Goal: Subscribe to service/newsletter

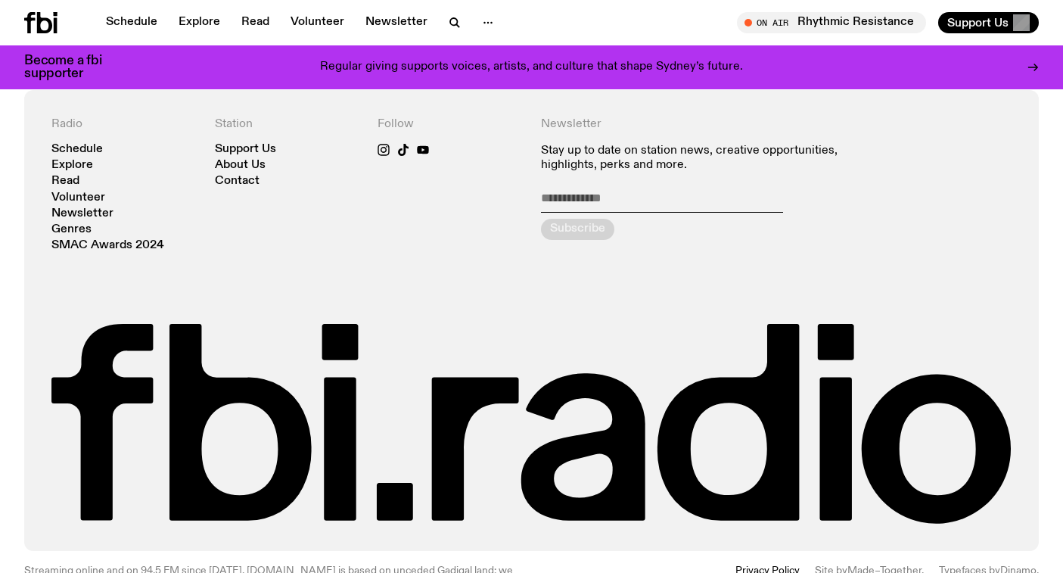
scroll to position [3243, 0]
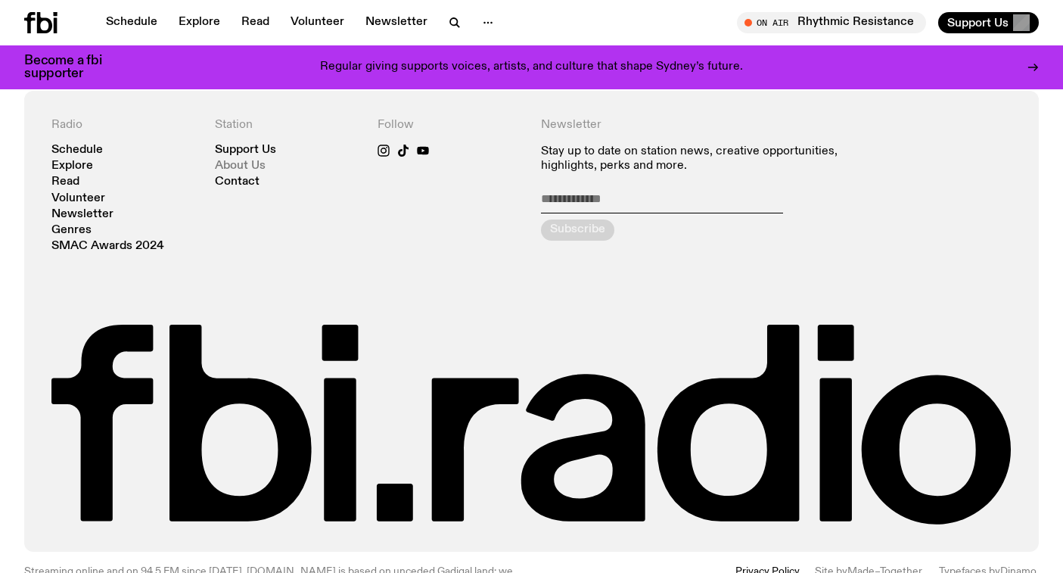
click at [253, 169] on link "About Us" at bounding box center [240, 165] width 51 height 11
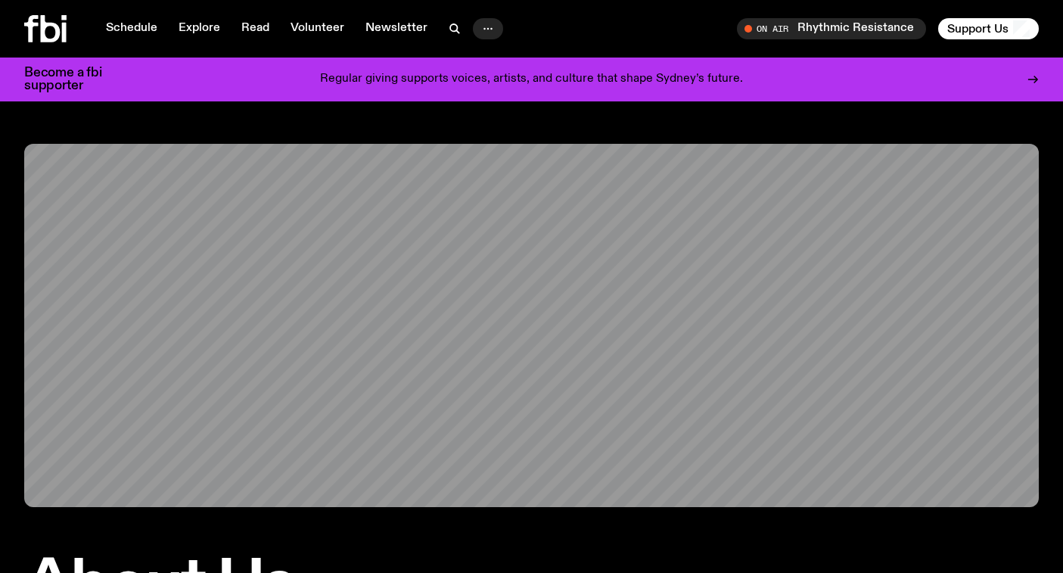
click at [479, 26] on icon "button" at bounding box center [488, 29] width 18 height 18
click at [483, 86] on link "Contact" at bounding box center [488, 86] width 76 height 21
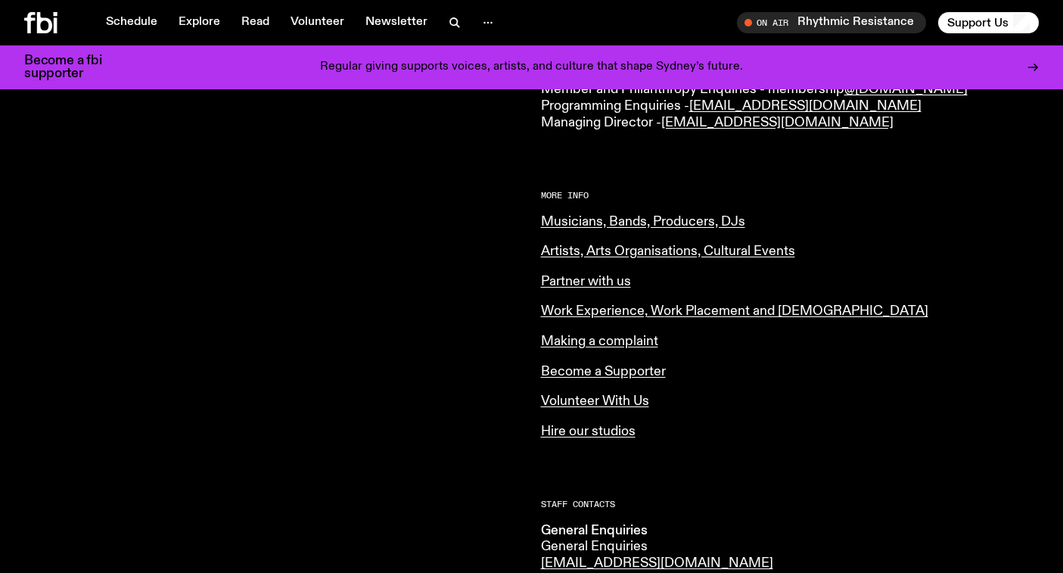
scroll to position [528, 0]
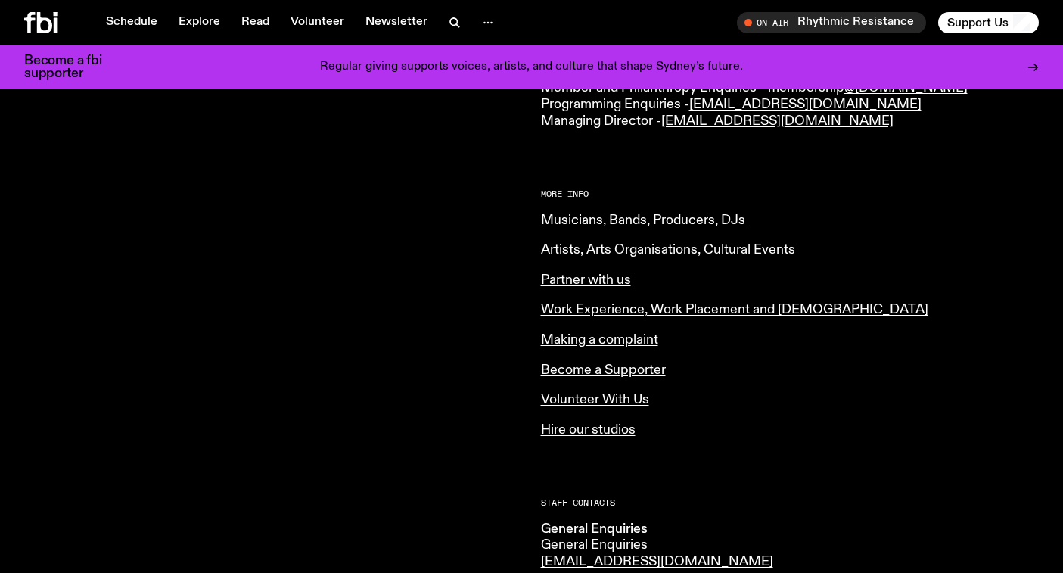
click at [653, 244] on link "Artists, Arts Organisations, Cultural Events" at bounding box center [668, 250] width 254 height 14
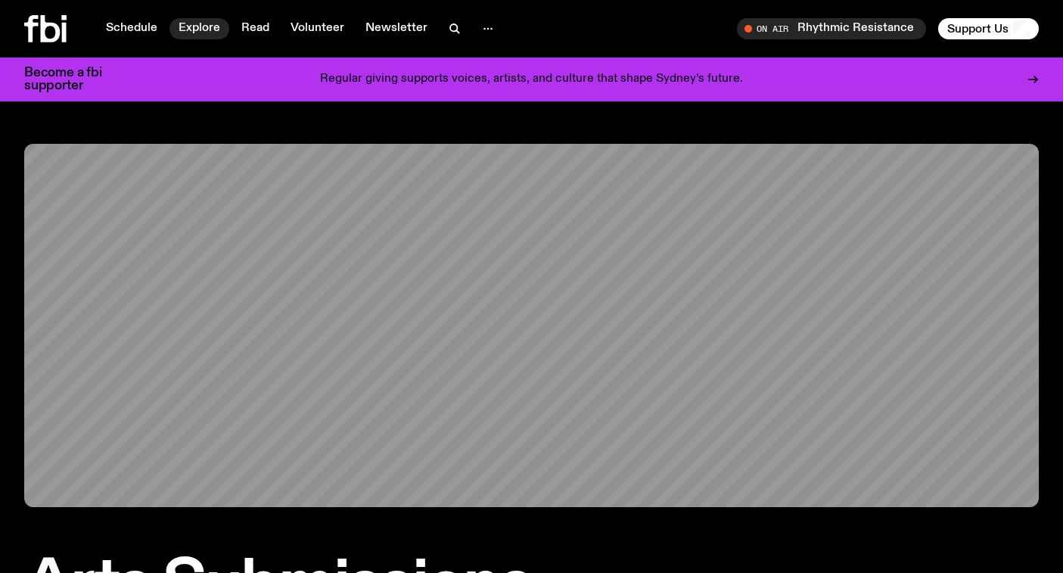
click at [187, 28] on link "Explore" at bounding box center [199, 28] width 60 height 21
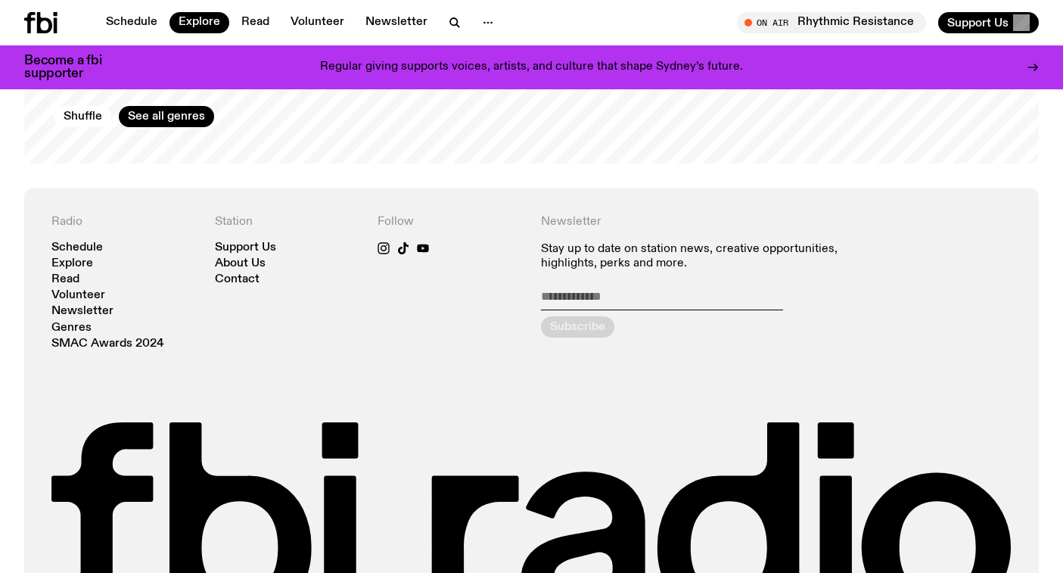
scroll to position [2748, 0]
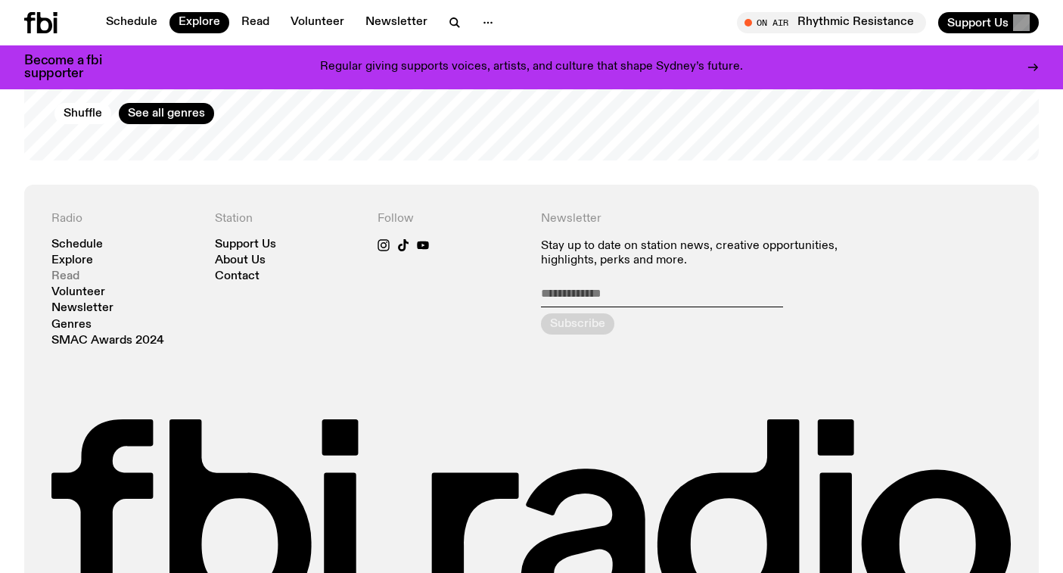
click at [74, 271] on link "Read" at bounding box center [65, 276] width 28 height 11
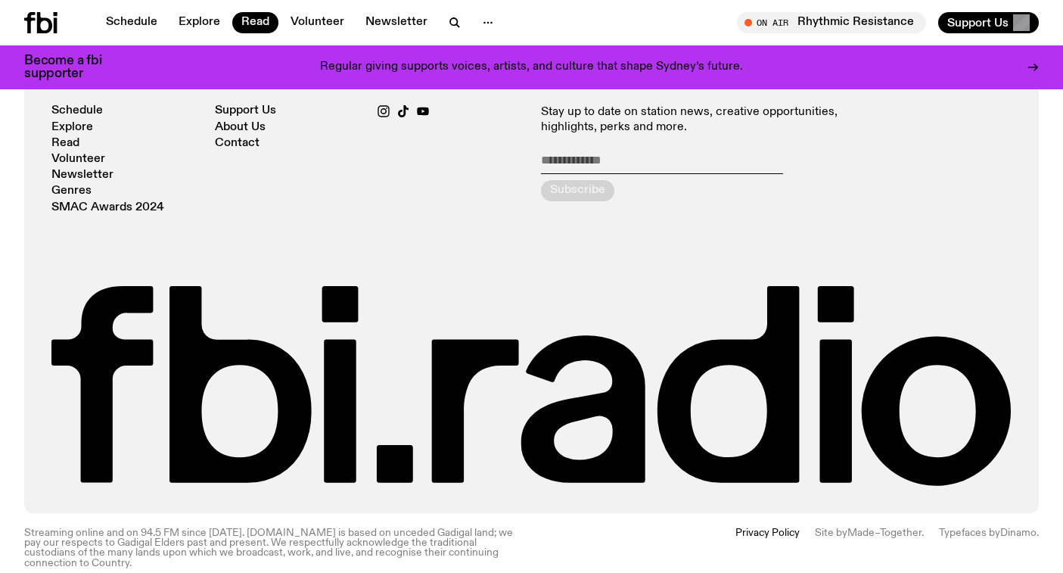
scroll to position [1768, 0]
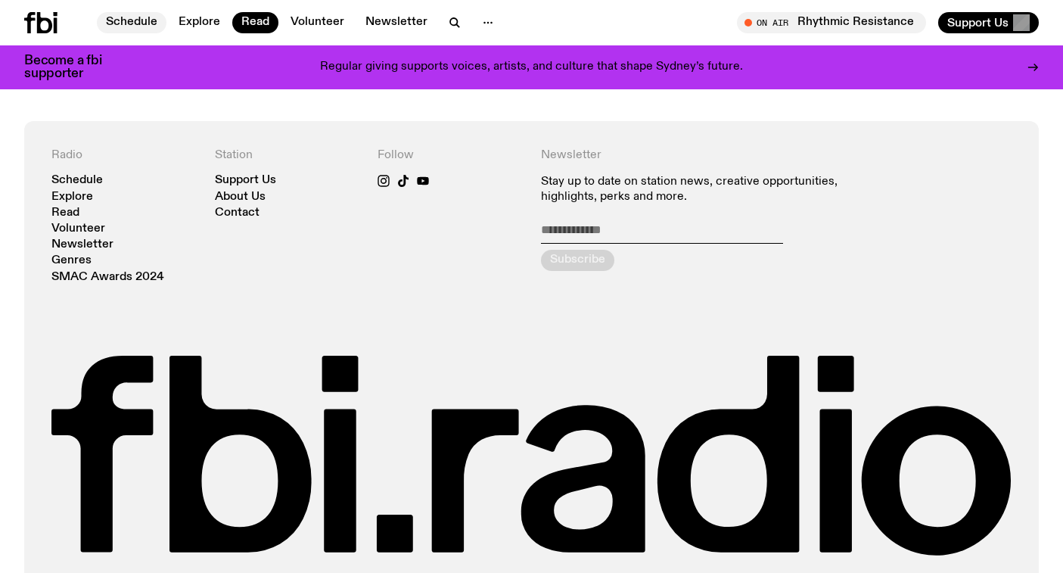
click at [130, 24] on link "Schedule" at bounding box center [132, 22] width 70 height 21
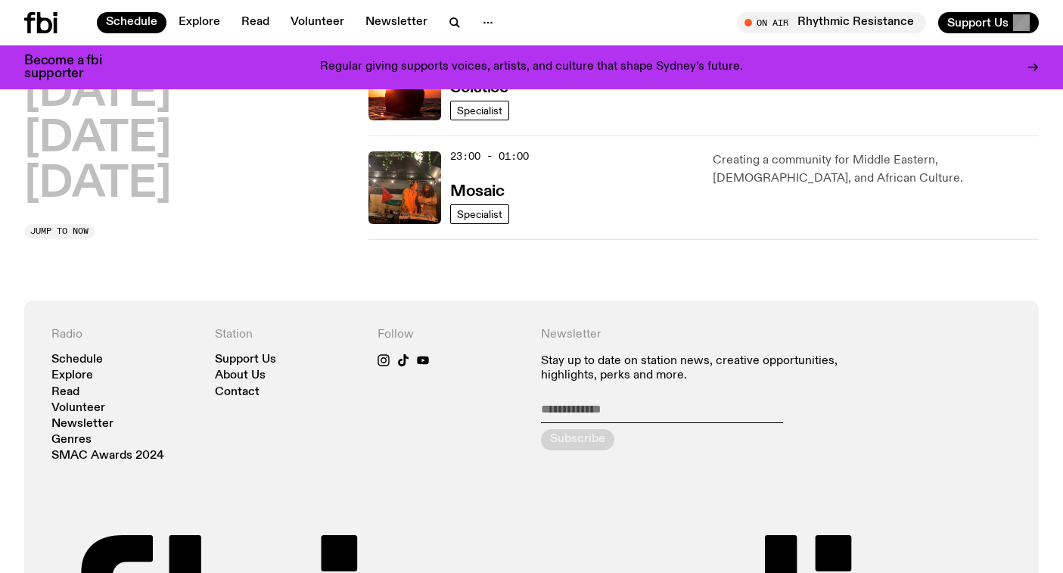
scroll to position [931, 0]
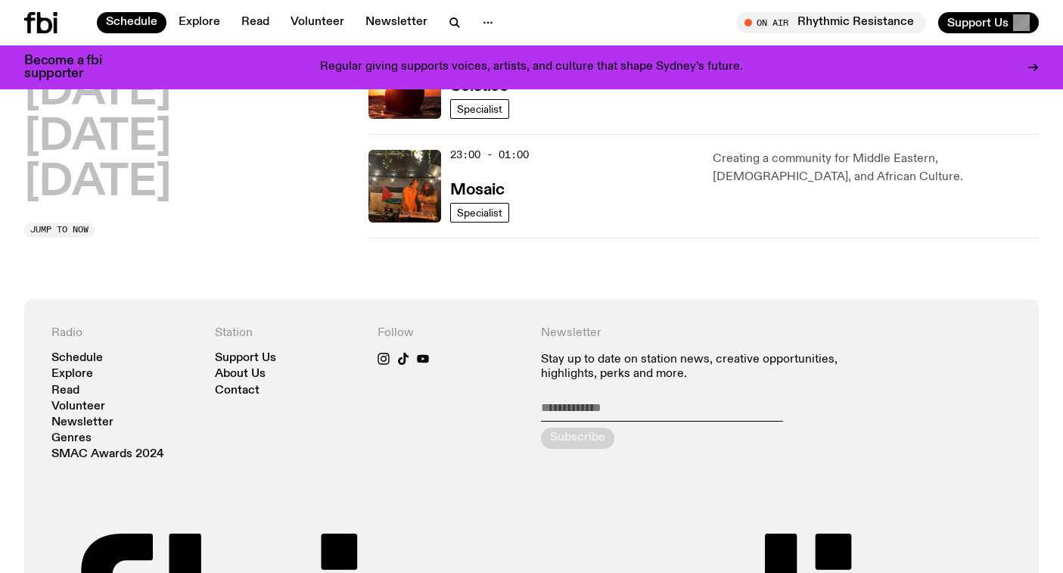
click at [573, 401] on input "email" at bounding box center [662, 410] width 242 height 21
paste input "**********"
type input "**********"
click at [588, 438] on div "submit" at bounding box center [577, 437] width 73 height 21
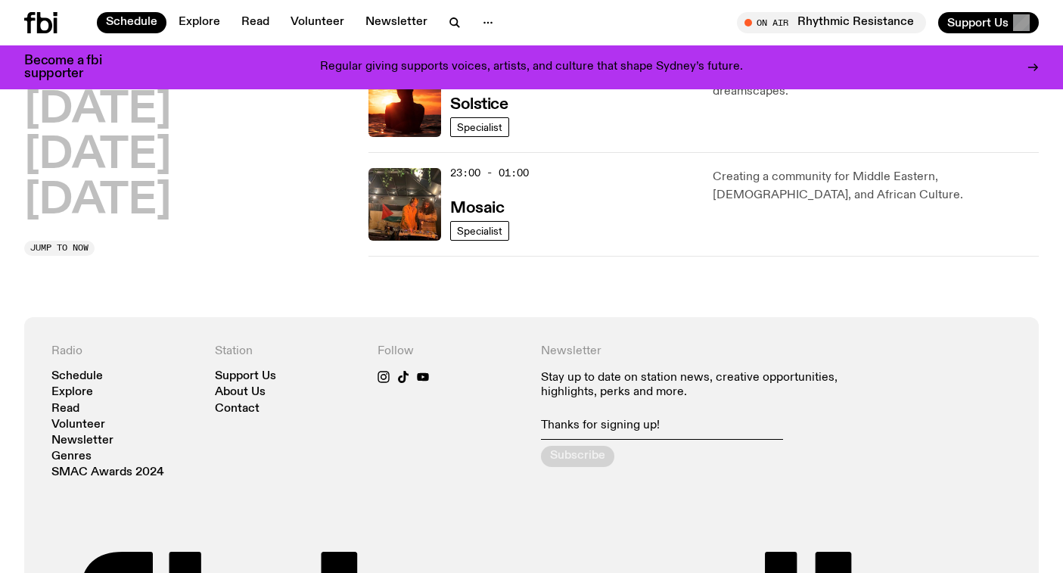
scroll to position [912, 0]
click at [313, 22] on link "Volunteer" at bounding box center [317, 22] width 72 height 21
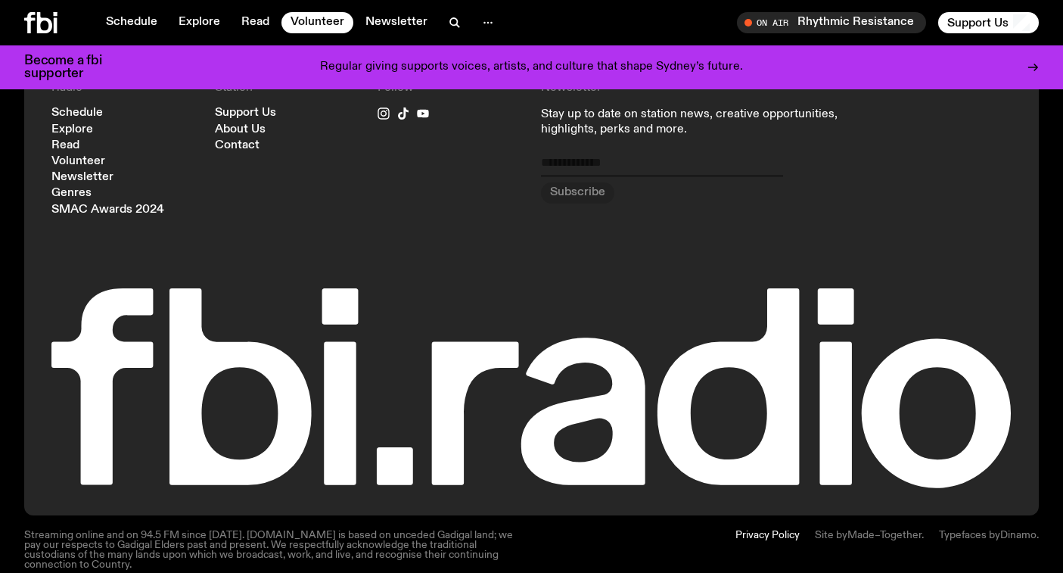
scroll to position [709, 0]
